Goal: Understand process/instructions: Learn how to perform a task or action

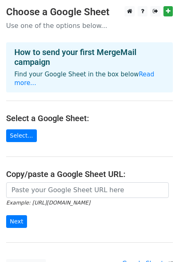
click at [67, 51] on h4 "How to send your first MergeMail campaign" at bounding box center [89, 57] width 151 height 20
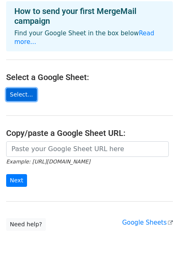
click at [15, 88] on link "Select..." at bounding box center [21, 94] width 31 height 13
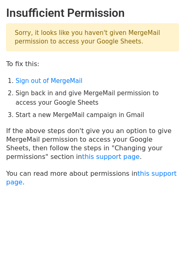
click at [105, 47] on p "Sorry, it looks like you haven't given MergeMail permission to access your Goog…" at bounding box center [92, 37] width 173 height 28
click at [104, 39] on p "Sorry, it looks like you haven't given MergeMail permission to access your Goog…" at bounding box center [92, 37] width 173 height 28
click at [46, 83] on link "Sign out of MergeMail" at bounding box center [49, 80] width 67 height 7
